Goal: Transaction & Acquisition: Download file/media

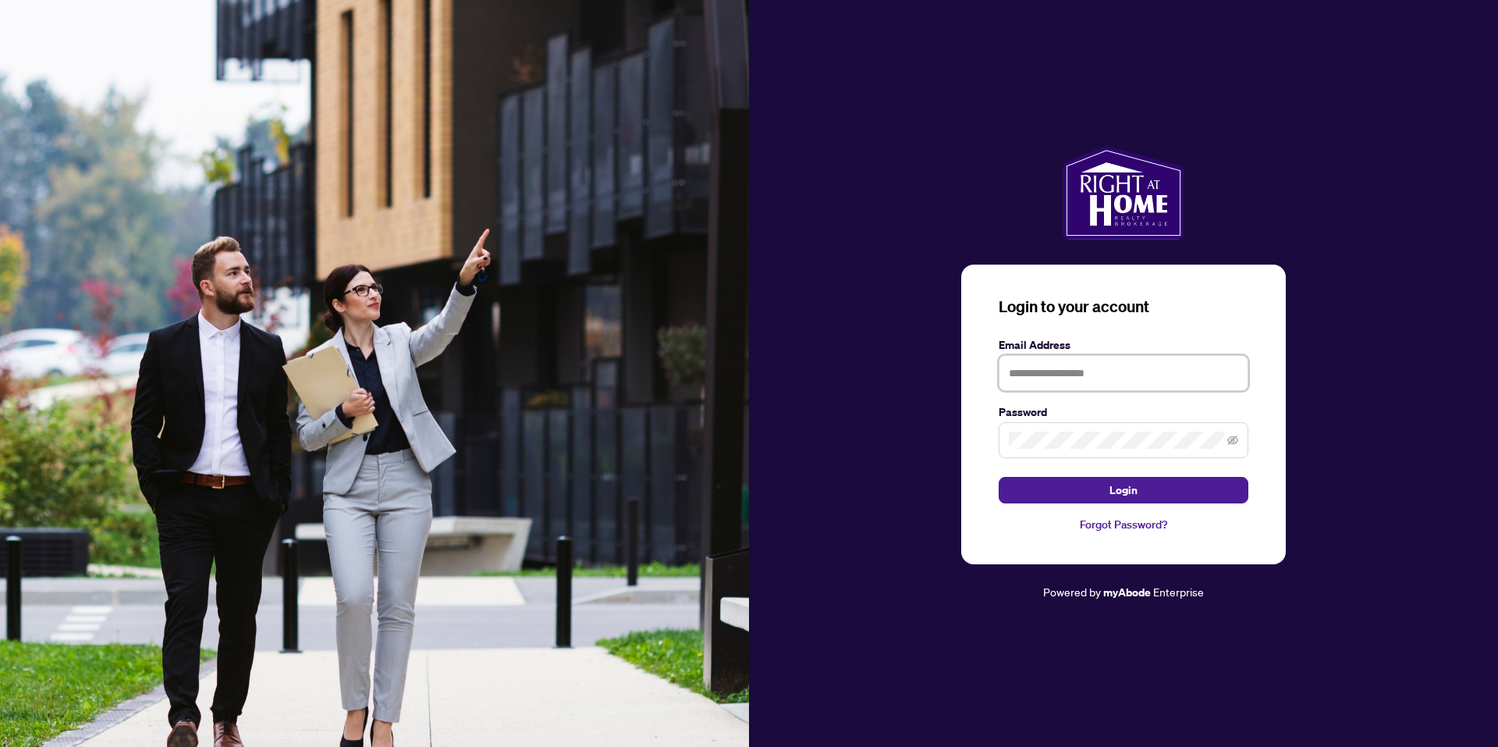
click at [1031, 375] on input "text" at bounding box center [1124, 373] width 250 height 36
type input "**********"
click at [999, 477] on button "Login" at bounding box center [1124, 490] width 250 height 27
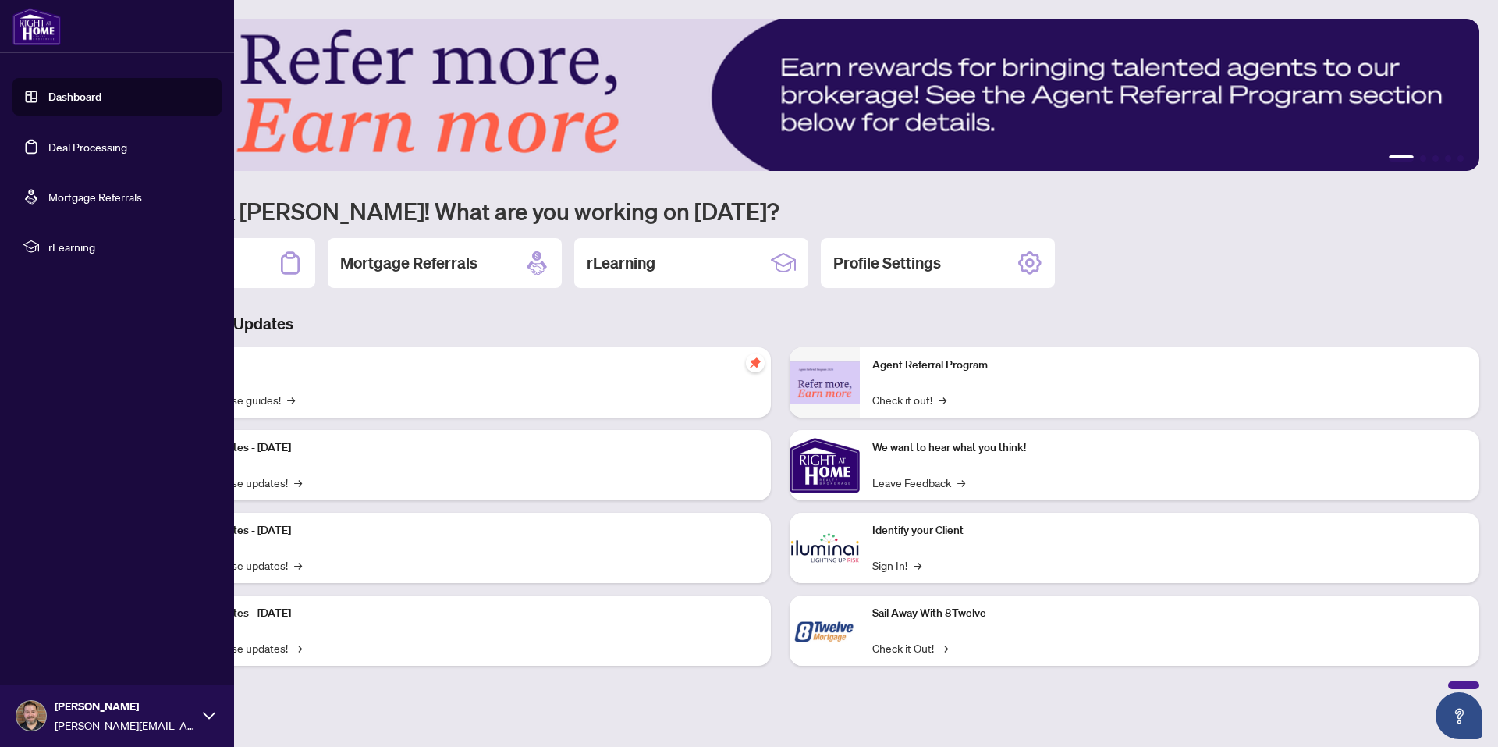
click at [60, 144] on link "Deal Processing" at bounding box center [87, 147] width 79 height 14
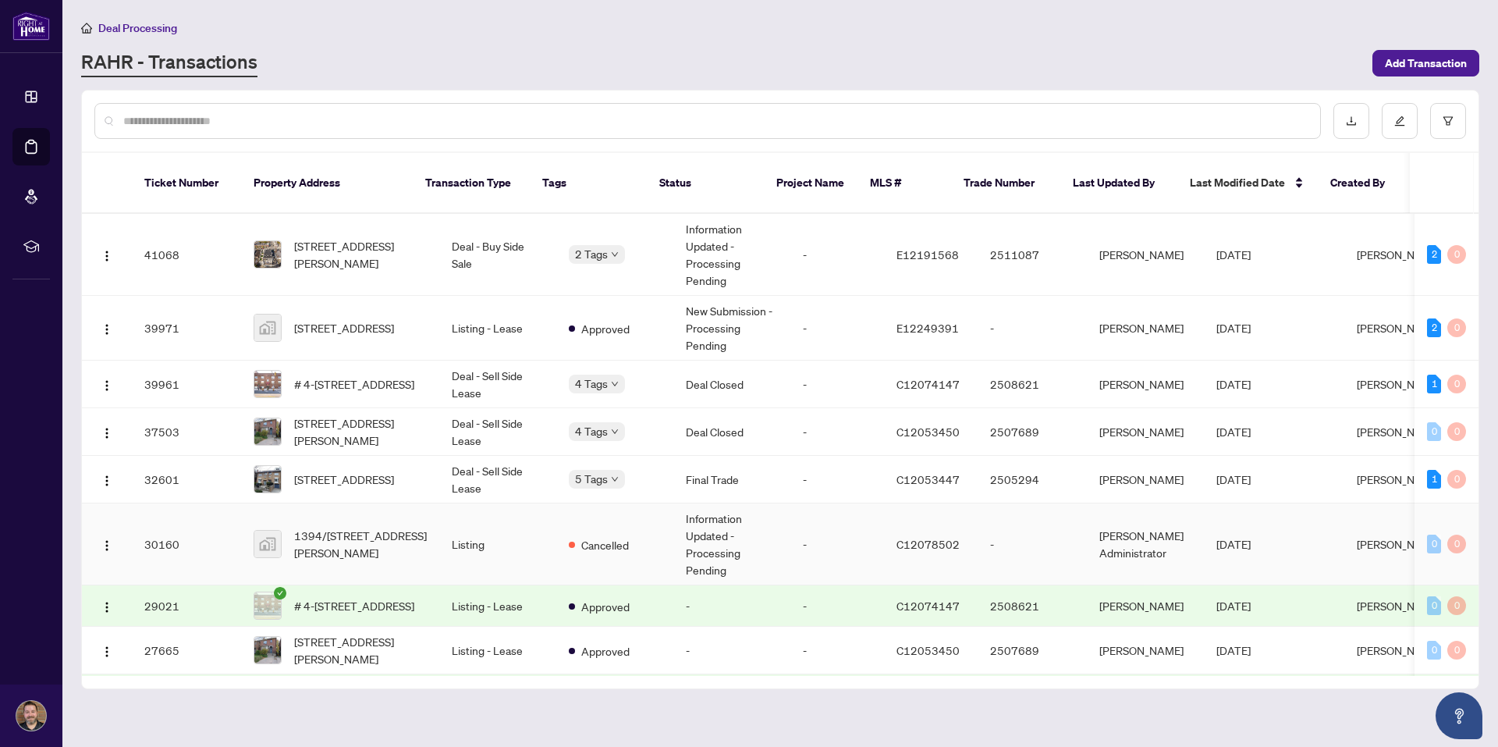
click at [790, 516] on td "-" at bounding box center [837, 544] width 94 height 82
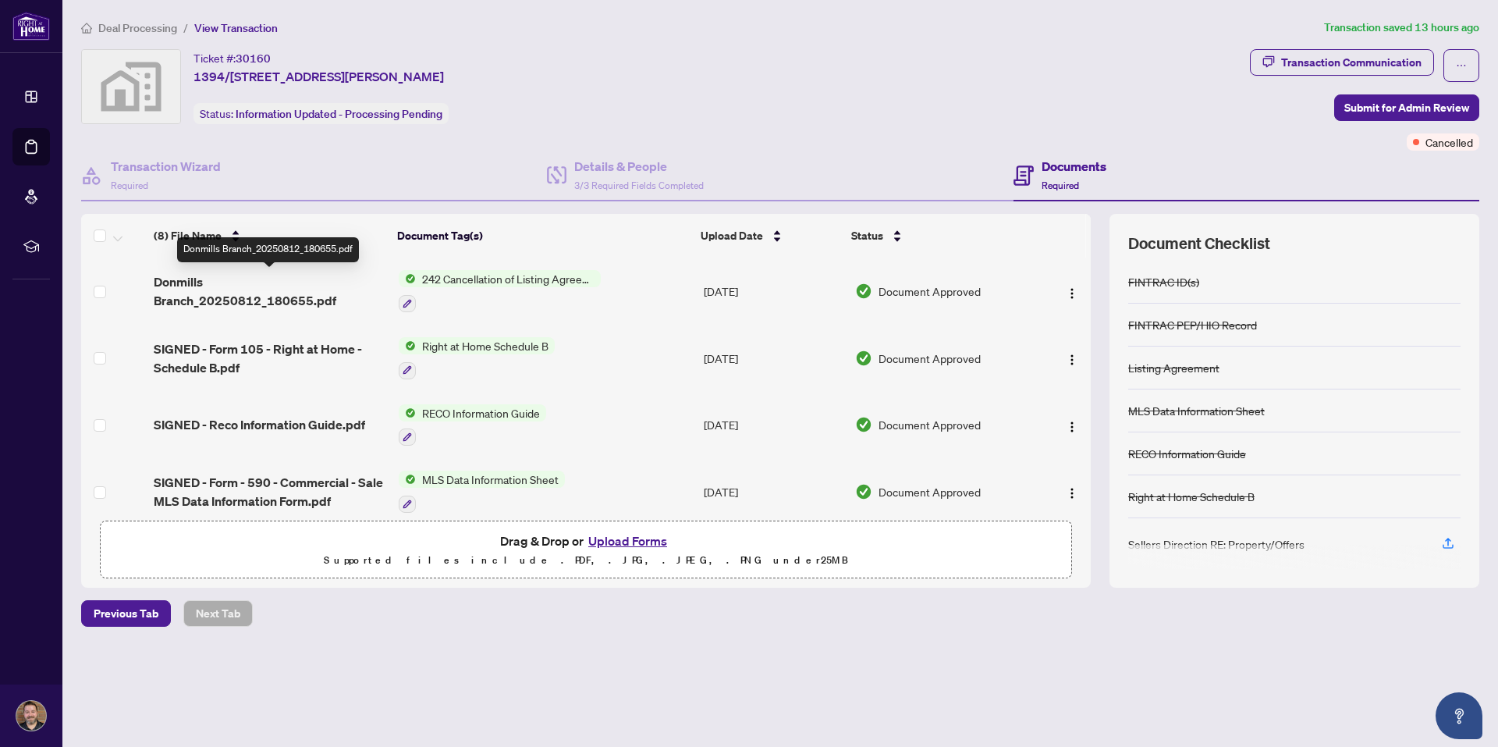
click at [186, 287] on span "Donmills Branch_20250812_180655.pdf" at bounding box center [270, 290] width 232 height 37
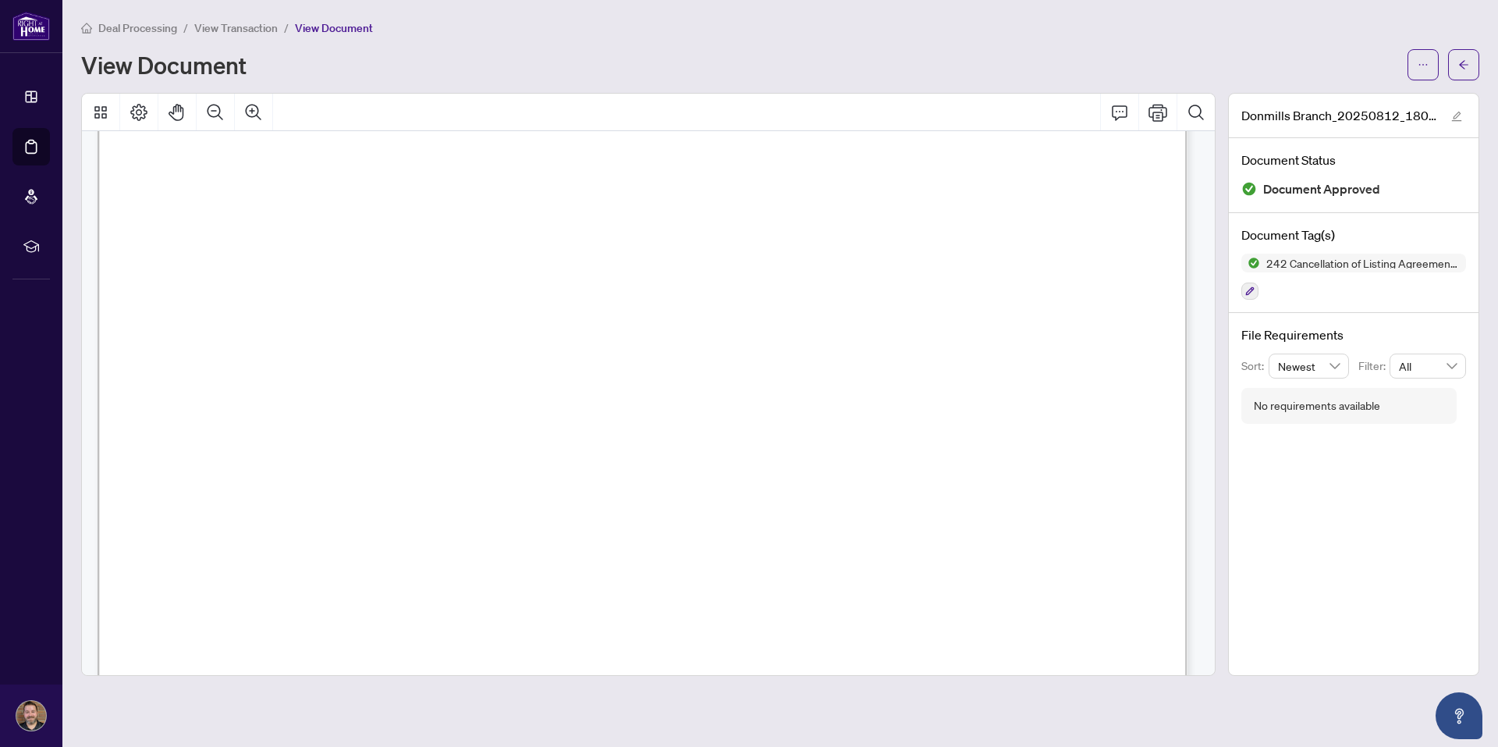
scroll to position [78, 0]
click at [1423, 63] on icon "ellipsis" at bounding box center [1423, 64] width 11 height 11
click at [1350, 93] on span "Download" at bounding box center [1367, 98] width 119 height 17
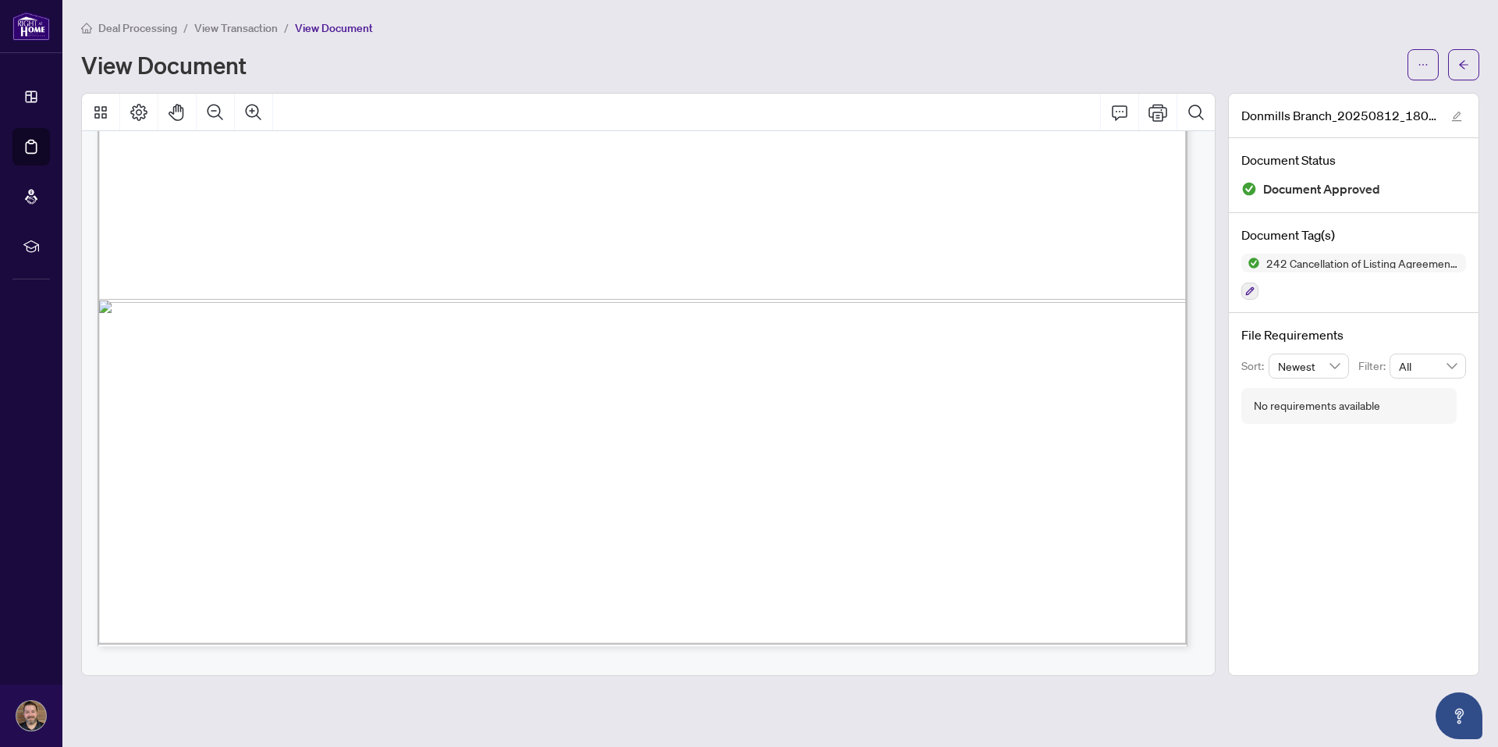
scroll to position [1404, 0]
